Goal: Find contact information: Find contact information

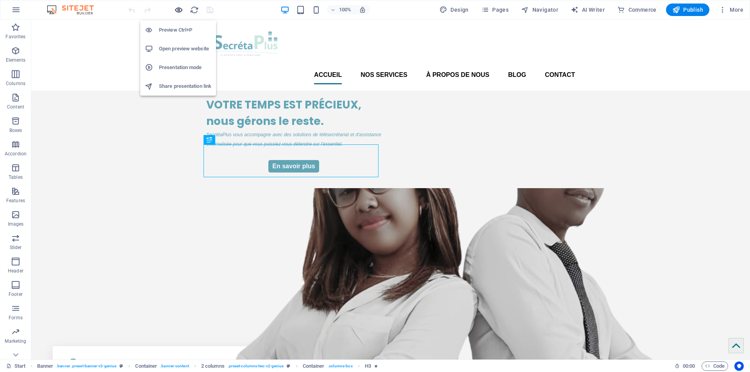
click at [180, 8] on icon "button" at bounding box center [178, 9] width 9 height 9
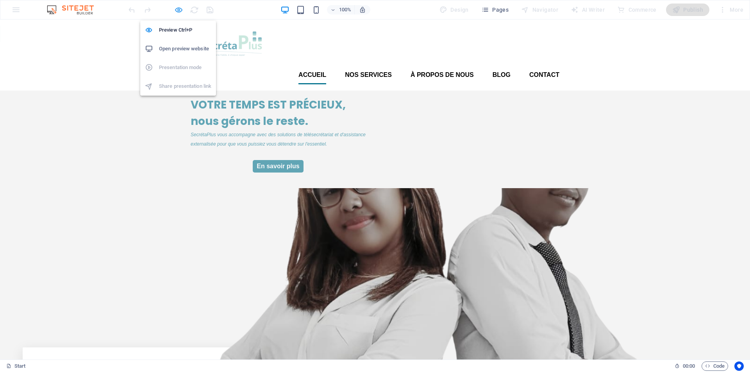
click at [179, 9] on icon "button" at bounding box center [178, 9] width 9 height 9
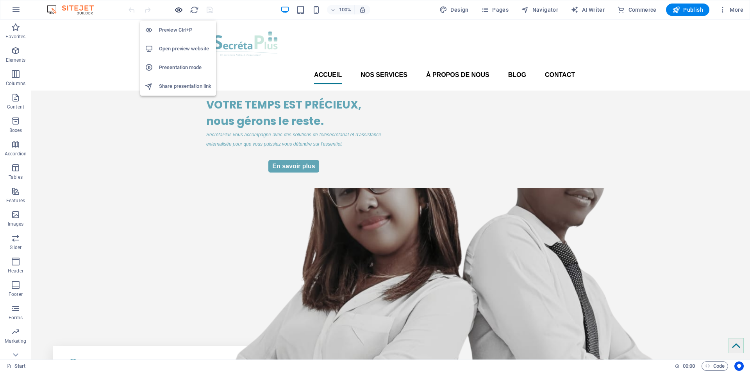
click at [179, 9] on icon "button" at bounding box center [178, 9] width 9 height 9
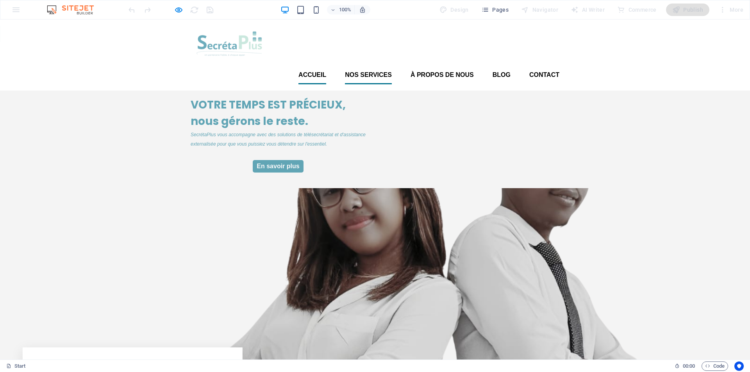
click at [364, 71] on font "Nos services" at bounding box center [368, 74] width 47 height 7
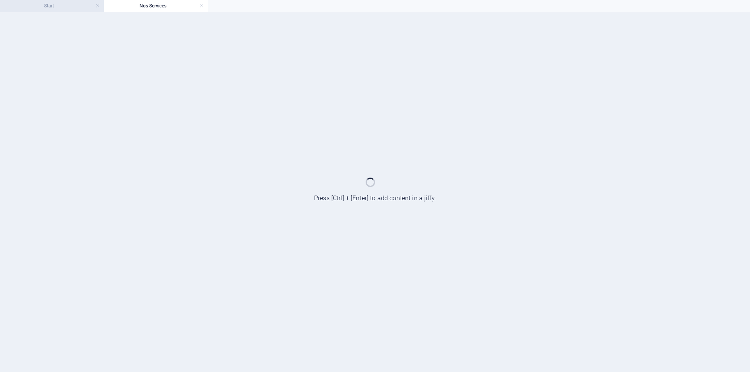
click at [69, 8] on h4 "Start" at bounding box center [52, 6] width 104 height 9
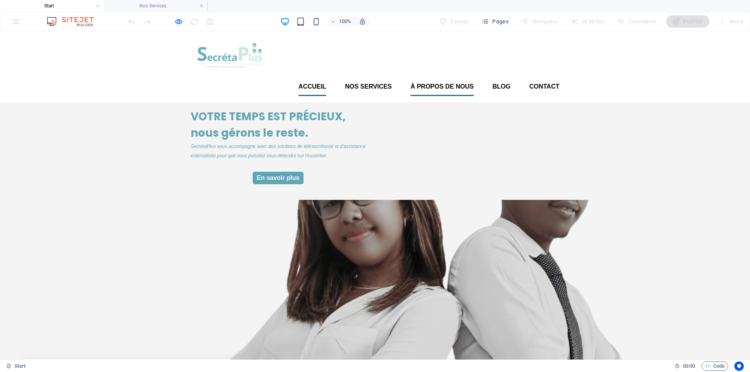
click at [428, 83] on font "À propos de nous" at bounding box center [442, 86] width 63 height 7
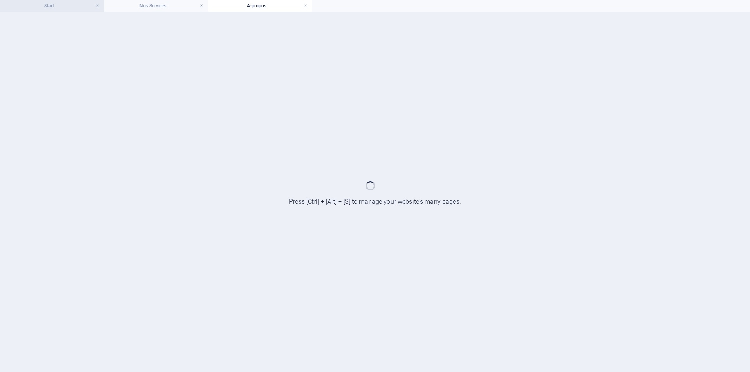
click at [54, 4] on h4 "Start" at bounding box center [52, 6] width 104 height 9
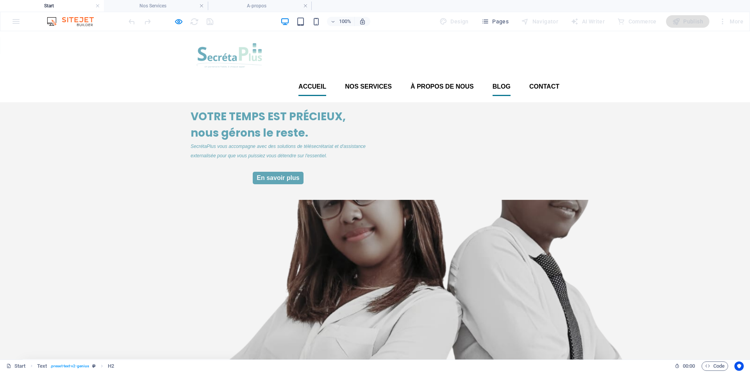
click at [499, 83] on font "Blog" at bounding box center [502, 86] width 18 height 7
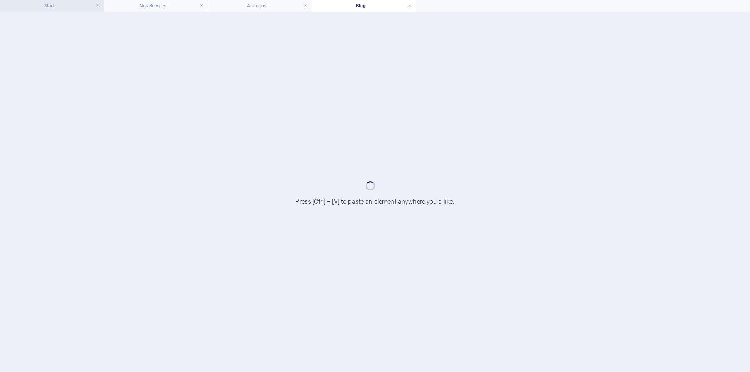
click at [48, 5] on h4 "Start" at bounding box center [52, 6] width 104 height 9
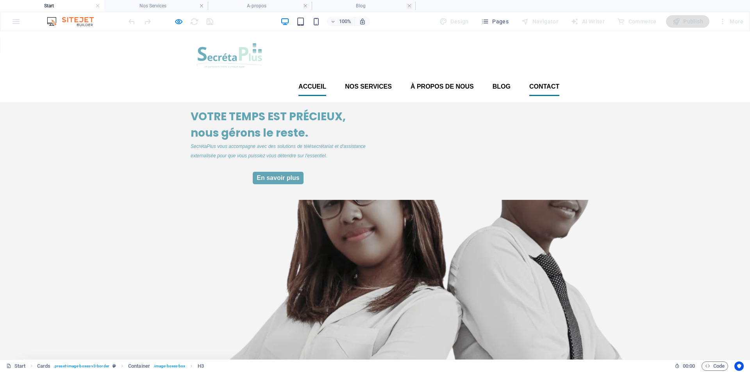
click at [539, 83] on font "Contact" at bounding box center [544, 86] width 30 height 7
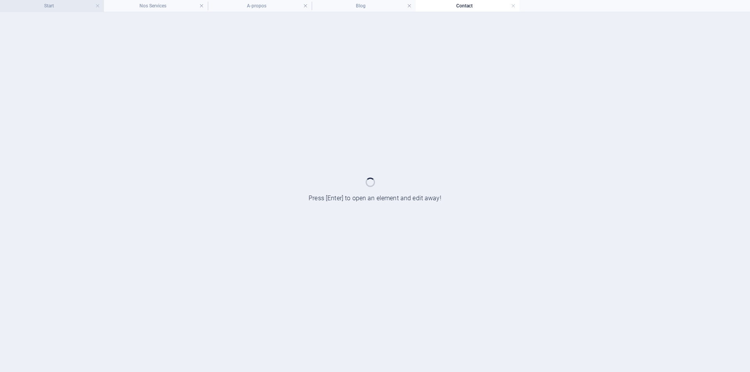
click at [53, 6] on h4 "Start" at bounding box center [52, 6] width 104 height 9
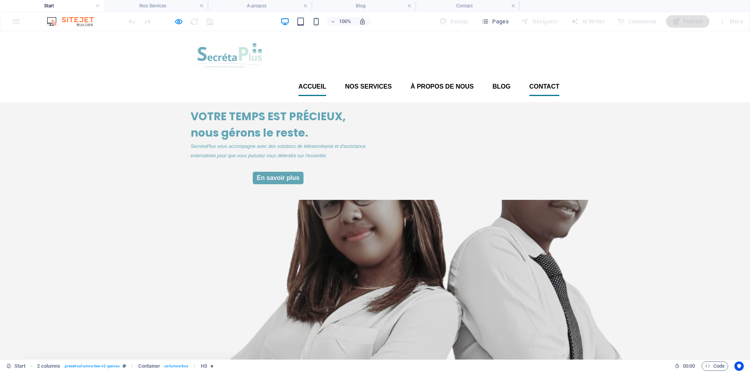
click at [538, 83] on font "Contact" at bounding box center [544, 86] width 30 height 7
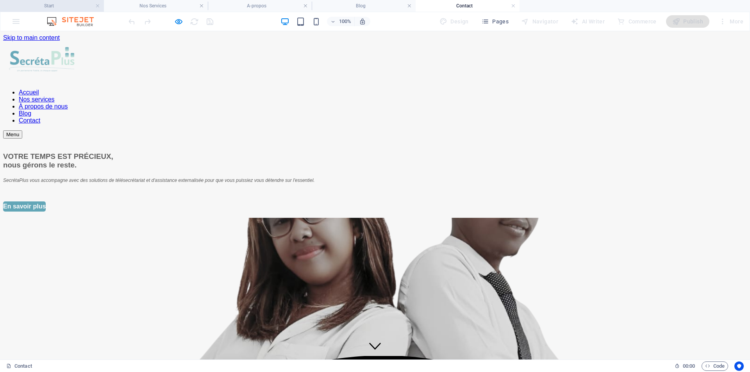
click at [64, 7] on h4 "Start" at bounding box center [52, 6] width 104 height 9
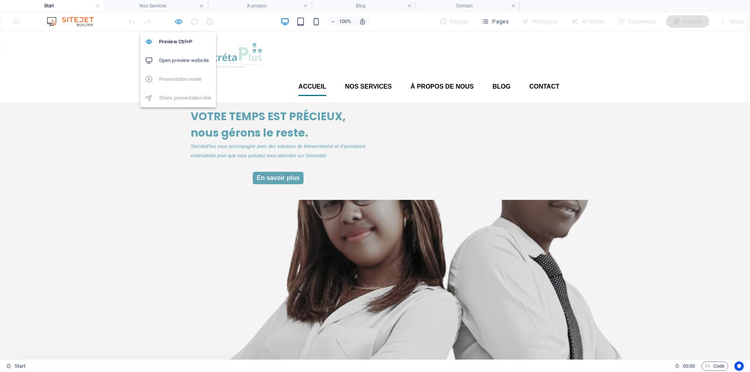
click at [179, 22] on icon "button" at bounding box center [178, 21] width 9 height 9
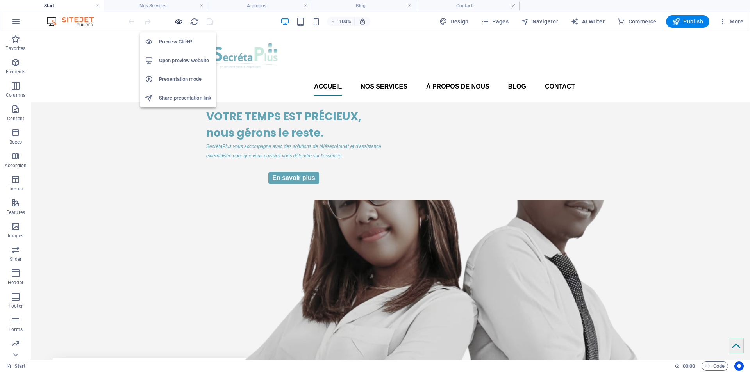
click at [179, 22] on icon "button" at bounding box center [178, 21] width 9 height 9
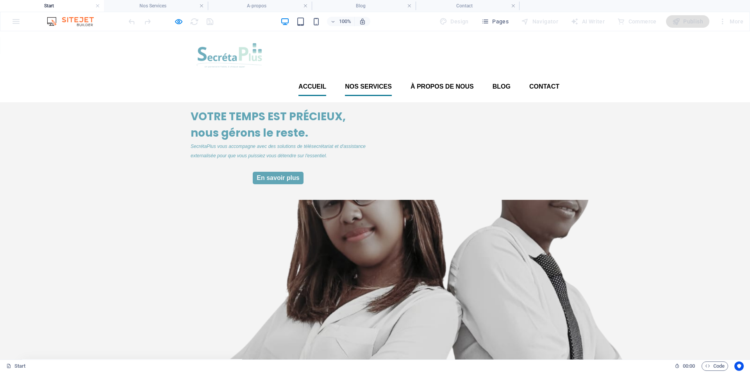
click at [368, 83] on font "Nos services" at bounding box center [368, 86] width 47 height 7
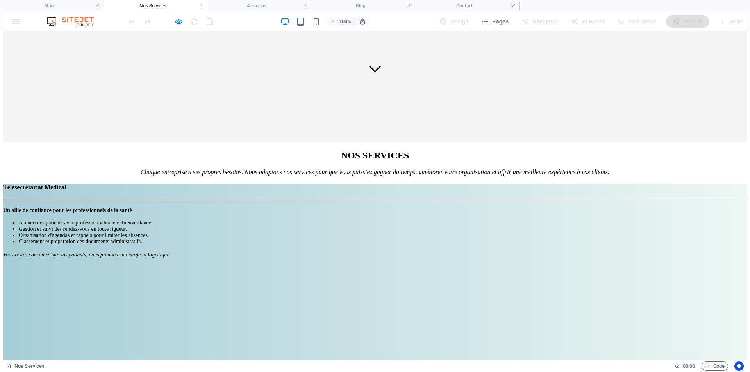
scroll to position [277, 0]
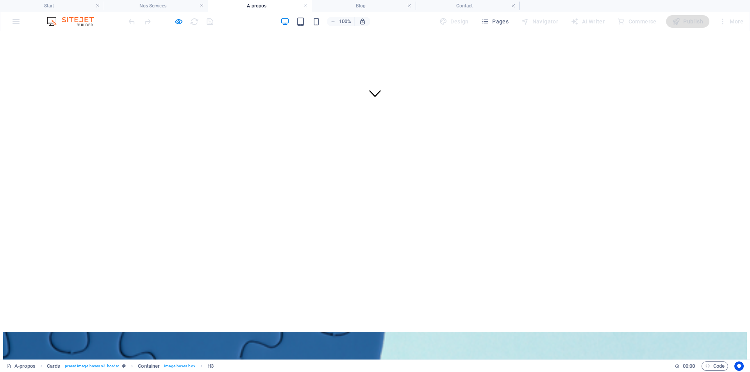
scroll to position [247, 0]
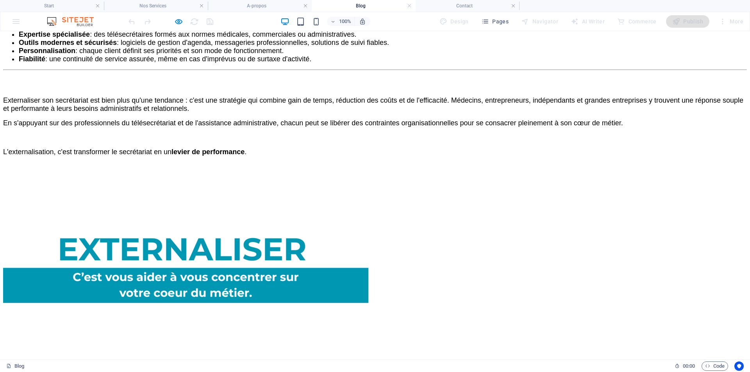
scroll to position [1365, 0]
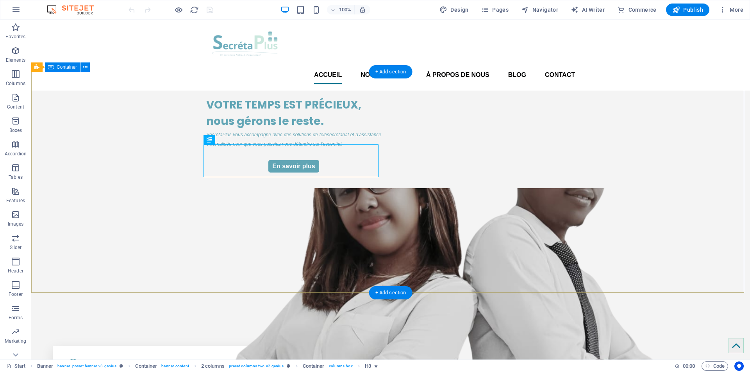
click at [634, 116] on div "VOTRE TEMPS EST PRÉCIEUX, nous gérons le reste. SecrétaPlus vous accompagne ave…" at bounding box center [390, 237] width 719 height 293
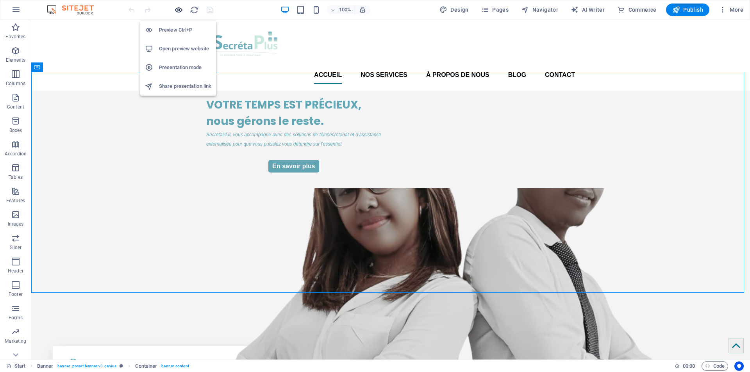
click at [179, 12] on icon "button" at bounding box center [178, 9] width 9 height 9
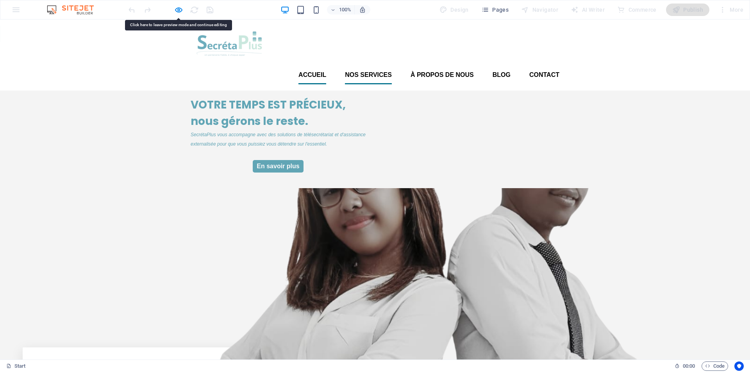
click at [370, 71] on font "Nos services" at bounding box center [368, 74] width 47 height 7
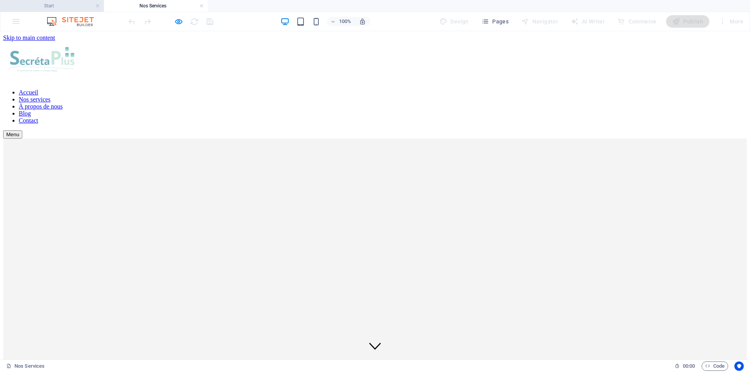
click at [63, 6] on h4 "Start" at bounding box center [52, 6] width 104 height 9
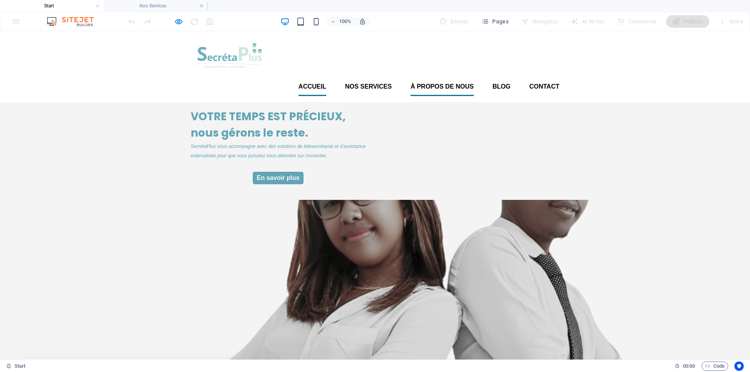
click at [437, 83] on font "À propos de nous" at bounding box center [442, 86] width 63 height 7
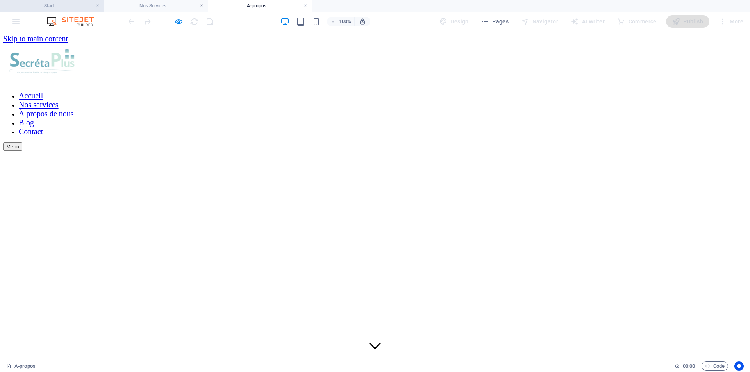
click at [68, 6] on h4 "Start" at bounding box center [52, 6] width 104 height 9
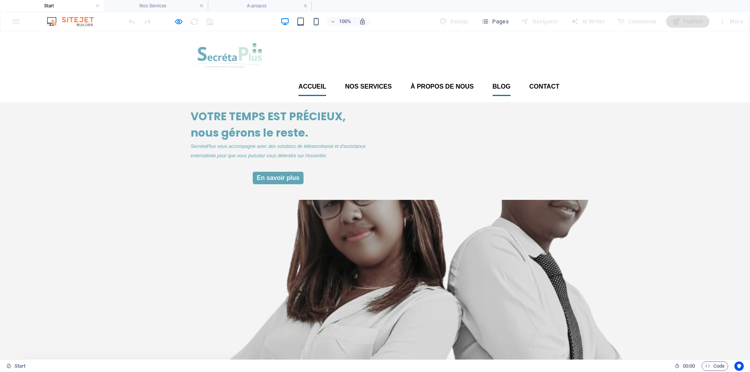
click at [497, 83] on font "Blog" at bounding box center [502, 86] width 18 height 7
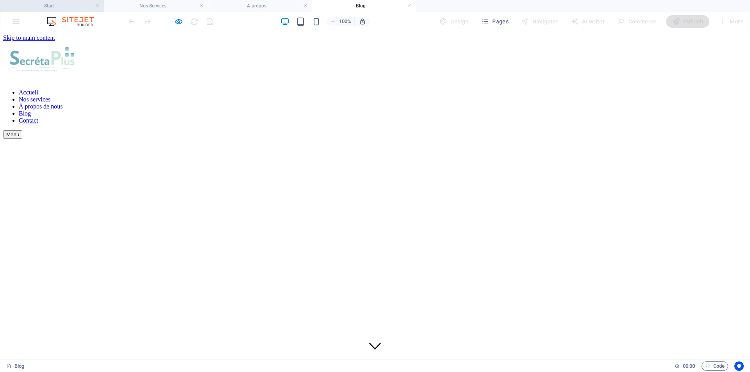
click at [48, 5] on h4 "Start" at bounding box center [52, 6] width 104 height 9
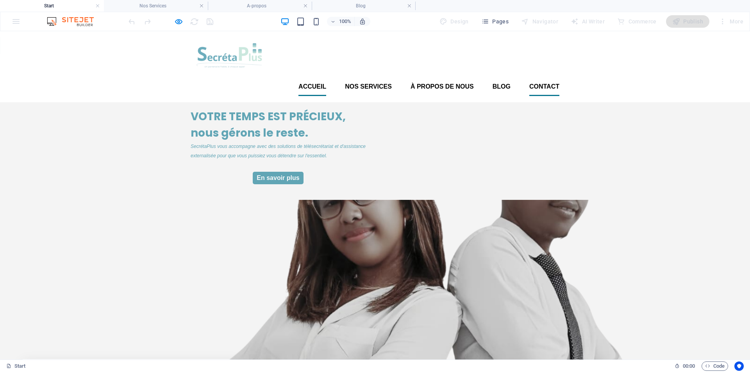
click at [543, 83] on font "Contact" at bounding box center [544, 86] width 30 height 7
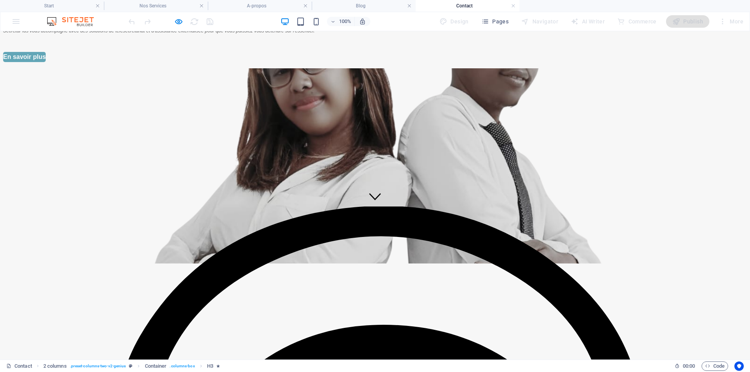
scroll to position [156, 0]
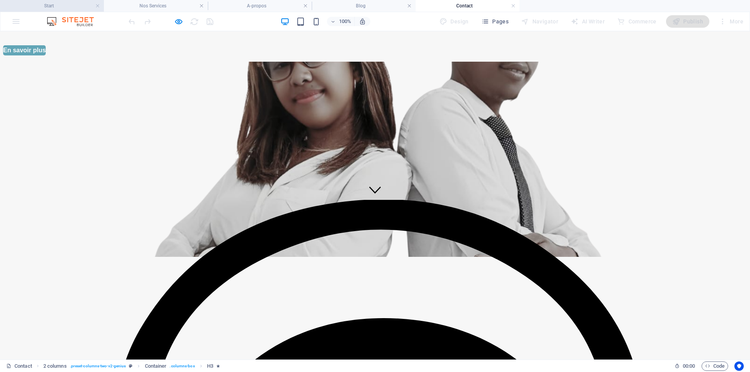
click at [58, 6] on h4 "Start" at bounding box center [52, 6] width 104 height 9
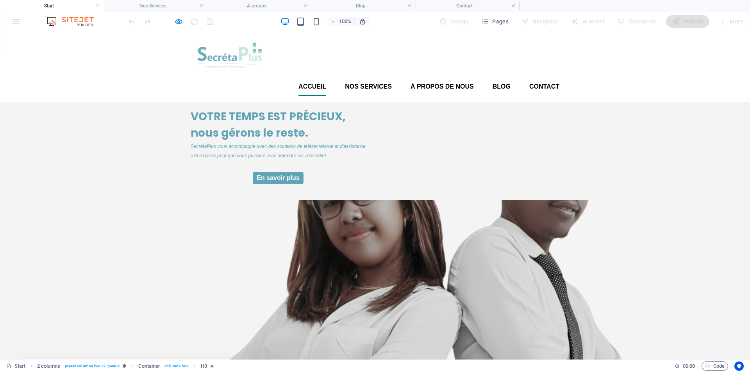
scroll to position [0, 0]
click at [367, 83] on font "Nos services" at bounding box center [368, 86] width 47 height 7
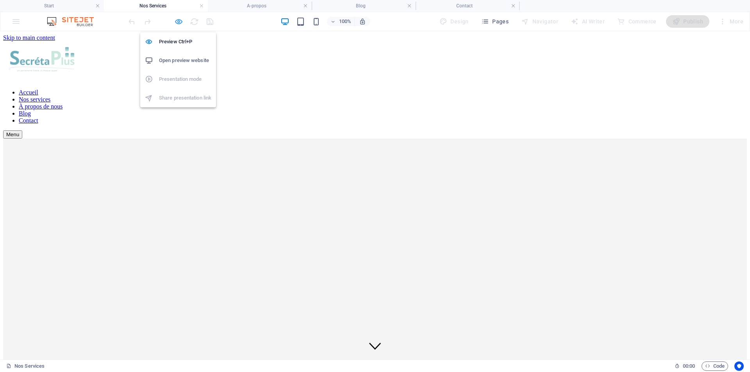
click at [178, 22] on icon "button" at bounding box center [178, 21] width 9 height 9
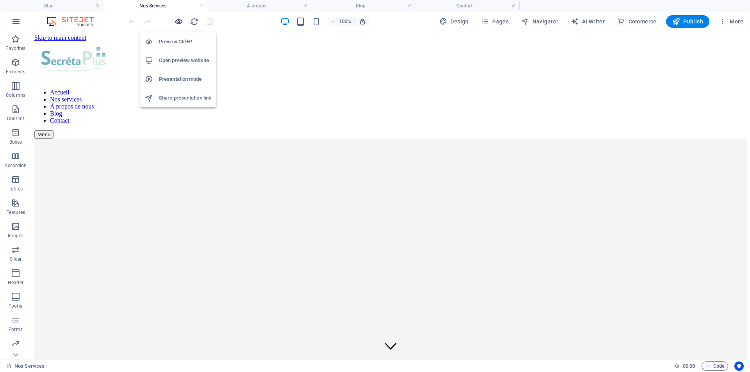
click at [178, 22] on icon "button" at bounding box center [178, 21] width 9 height 9
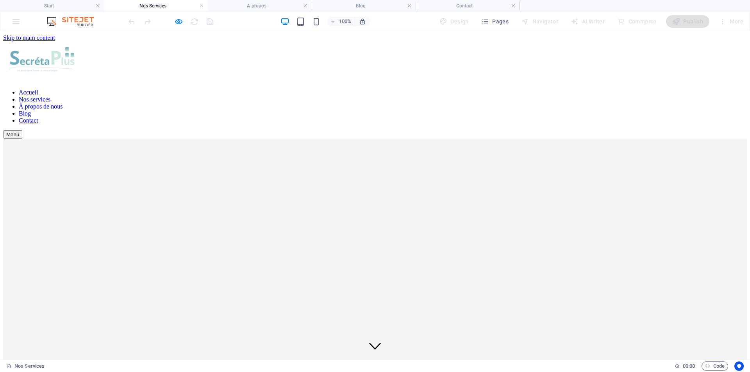
click at [31, 110] on font "Blog" at bounding box center [25, 113] width 12 height 7
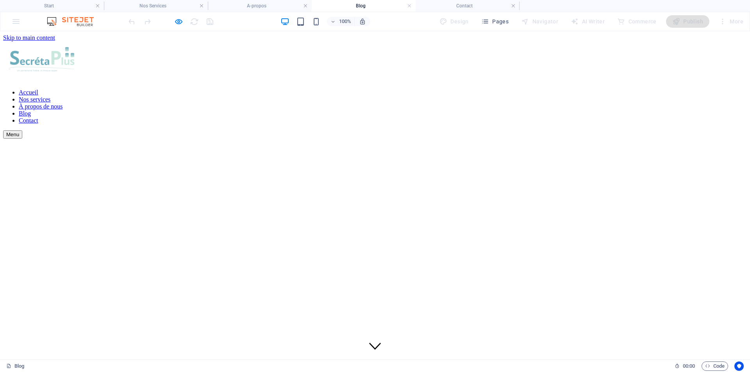
click at [38, 117] on font "Contact" at bounding box center [29, 120] width 20 height 7
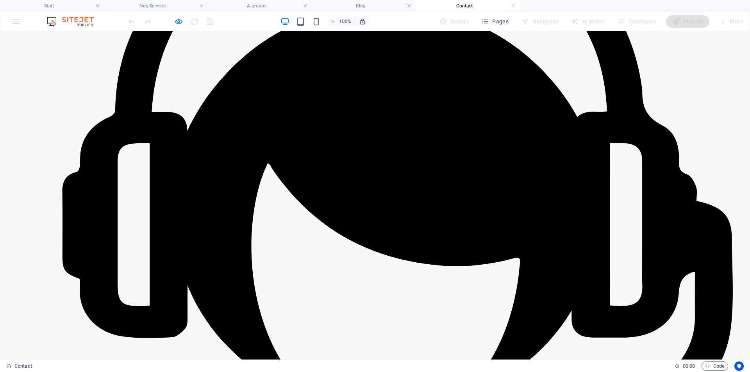
scroll to position [391, 0]
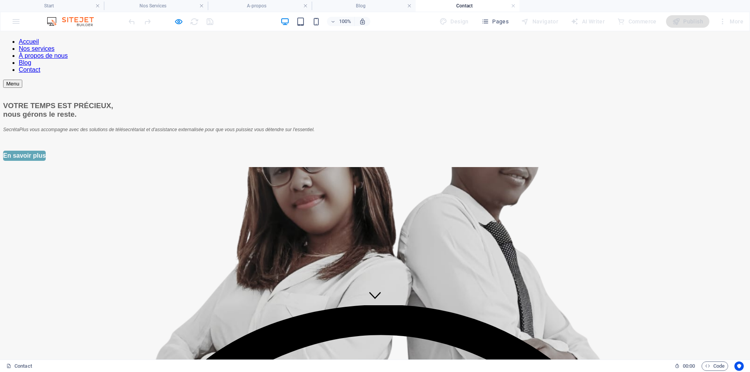
scroll to position [39, 0]
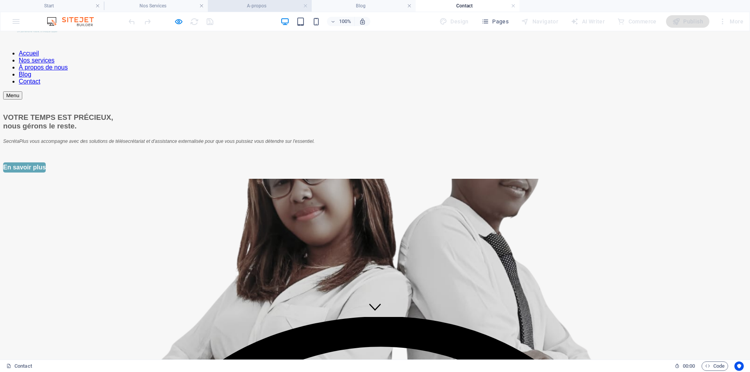
click at [261, 6] on h4 "A-propos" at bounding box center [260, 6] width 104 height 9
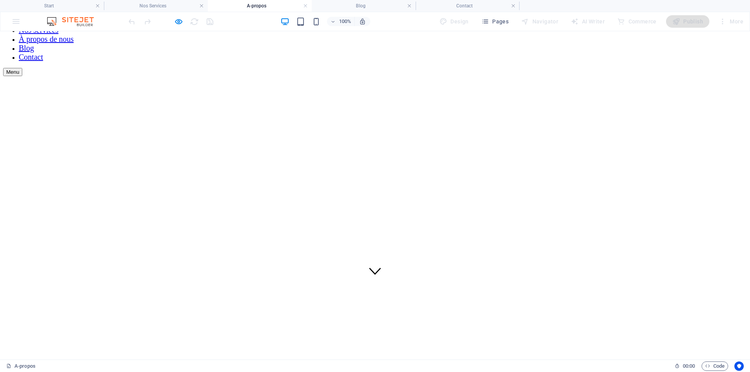
scroll to position [78, 0]
